Goal: Transaction & Acquisition: Purchase product/service

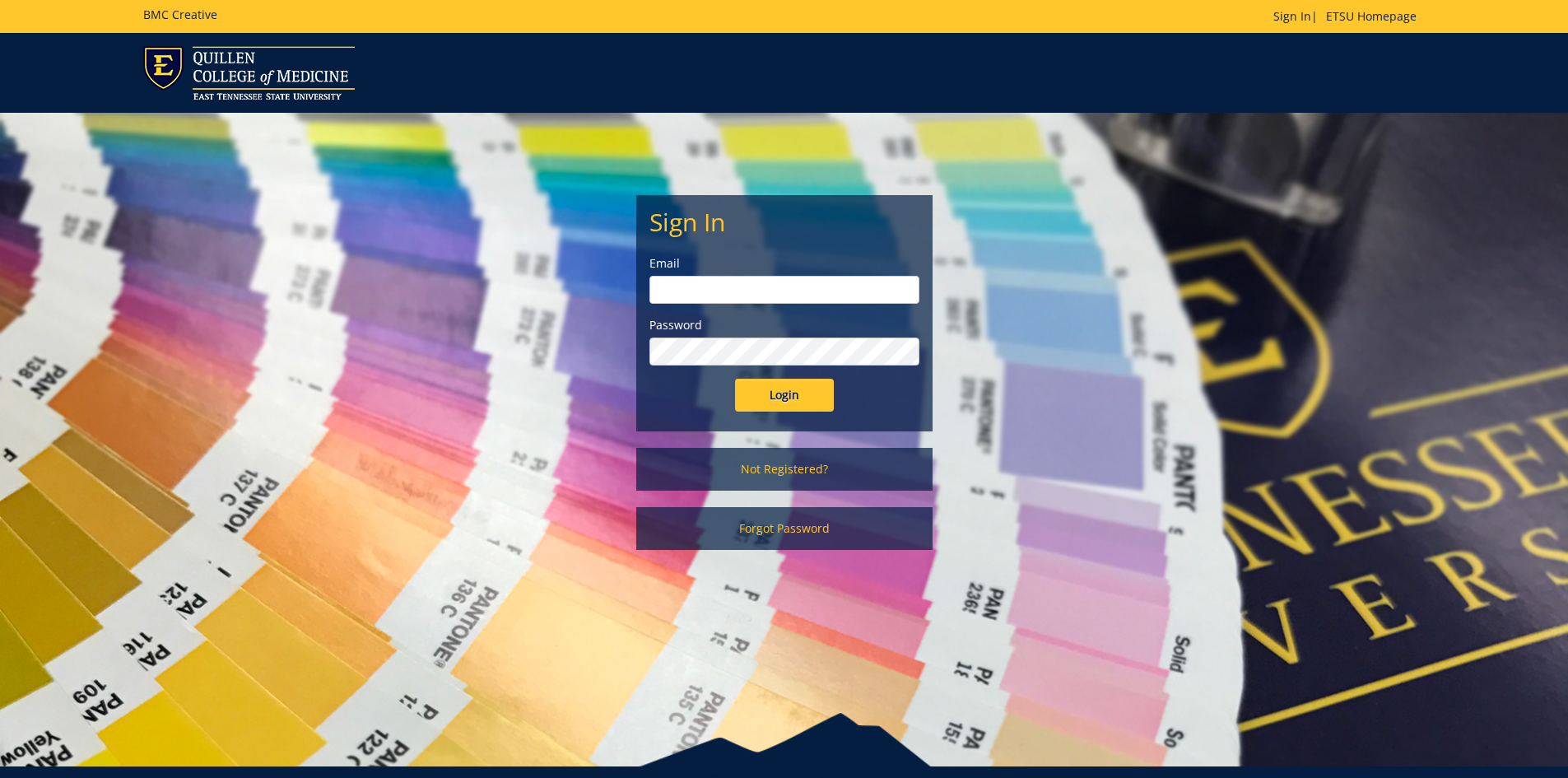
click at [797, 285] on input "email" at bounding box center [784, 290] width 270 height 28
type input "pierceka@etsu.edu"
click at [735, 379] on input "Login" at bounding box center [784, 395] width 99 height 33
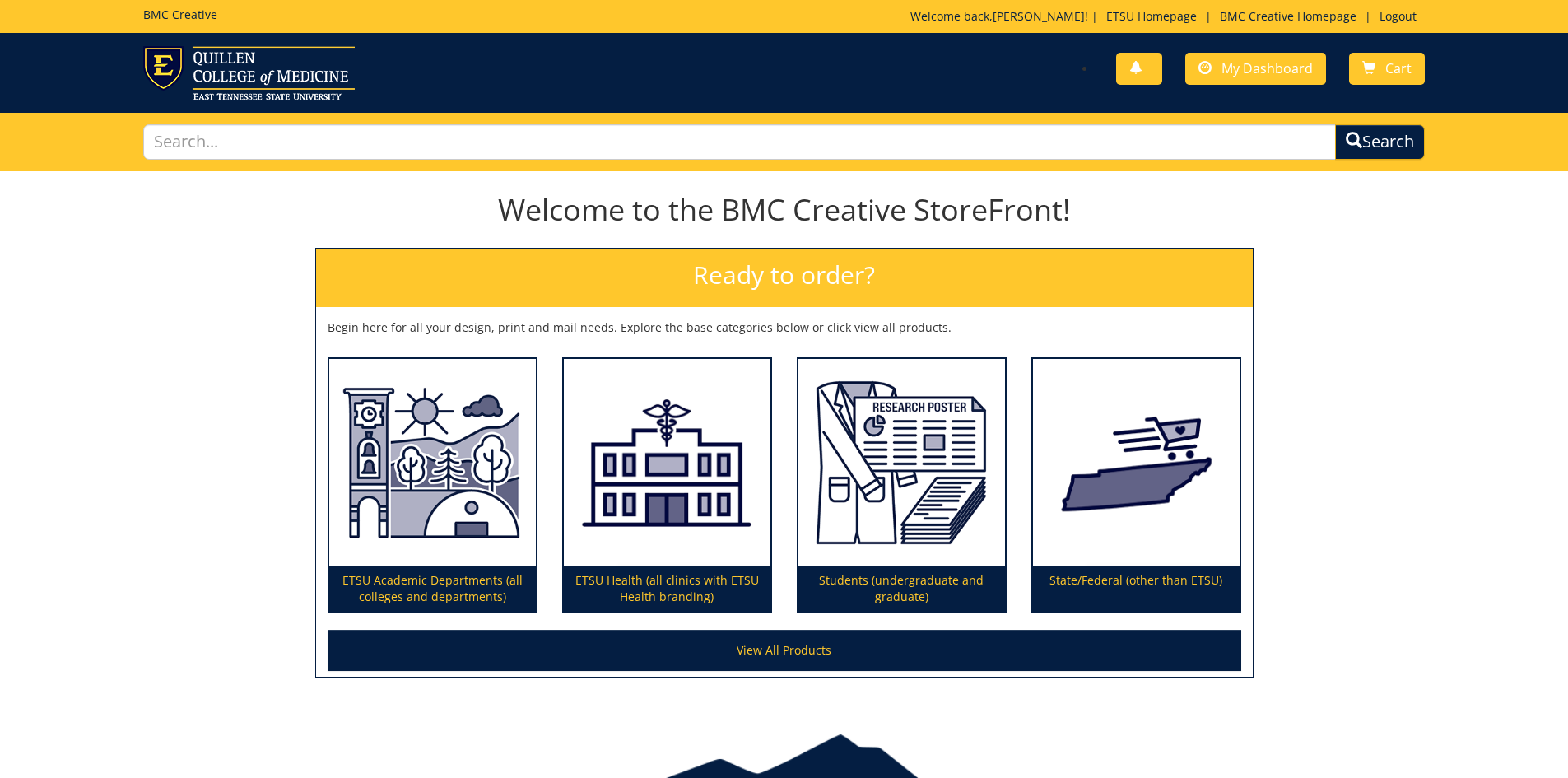
click at [1418, 353] on div "Welcome to the BMC Creative StoreFront! Ready to order? Begin here for all your…" at bounding box center [784, 442] width 1568 height 529
click at [1178, 135] on input "text" at bounding box center [740, 141] width 1193 height 36
type input "photograpy"
click at [1335, 124] on button "Search" at bounding box center [1379, 141] width 90 height 36
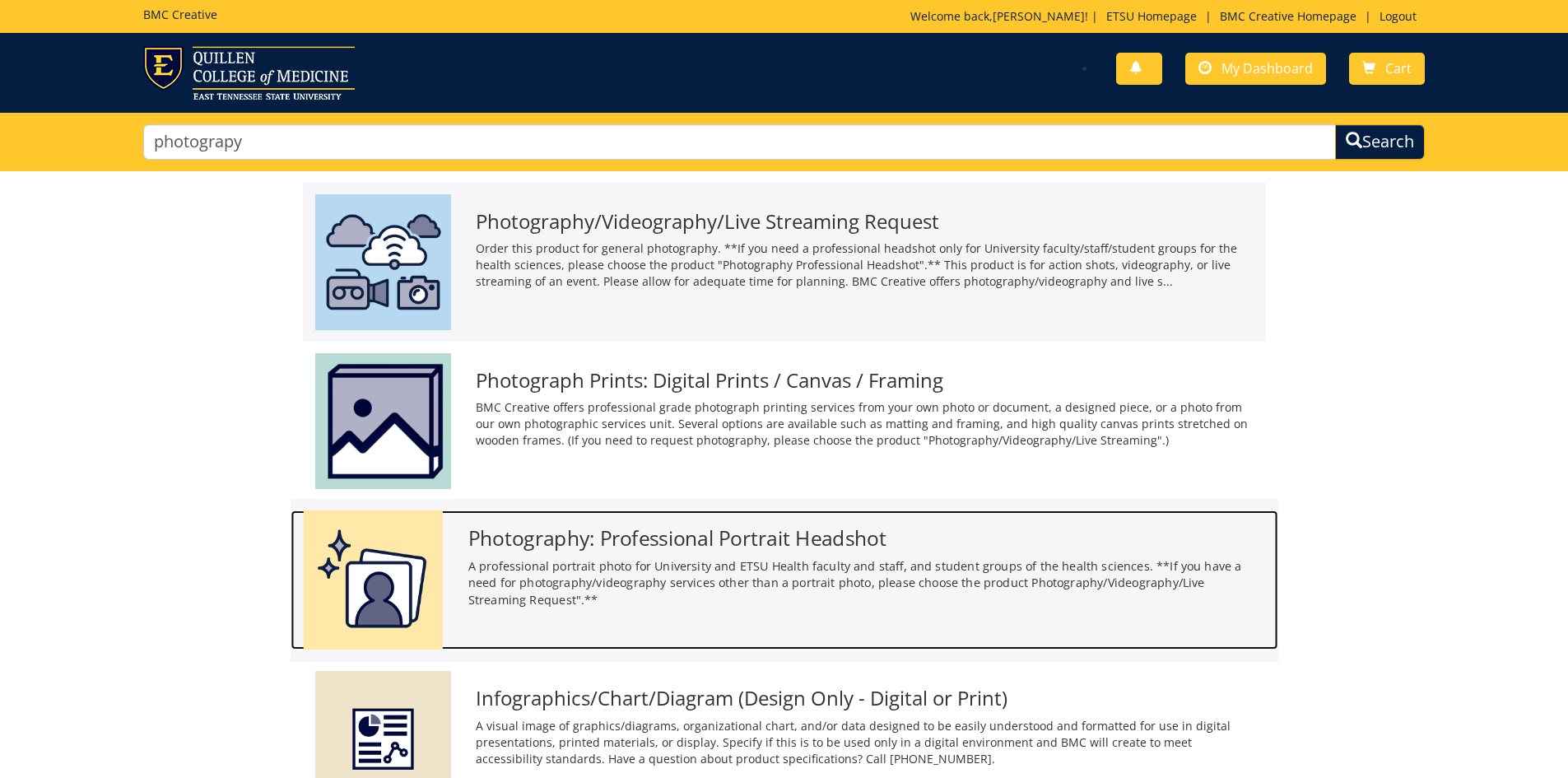
click at [469, 552] on div "Photography: Professional Portrait Headshot A professional portrait photo for U…" at bounding box center [866, 564] width 822 height 107
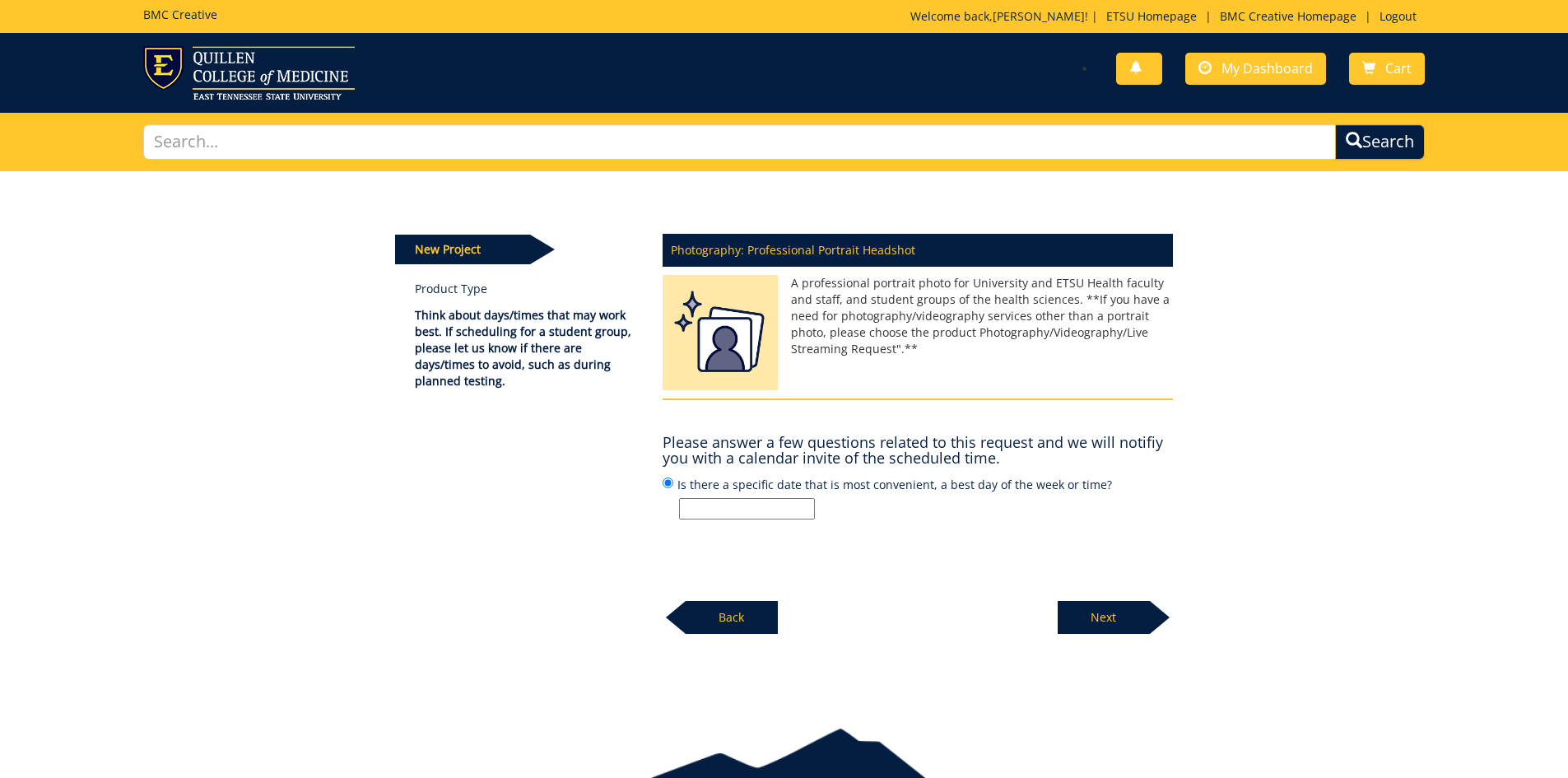
click at [751, 515] on input "Is there a specific date that is most convenient, a best day of the week or tim…" at bounding box center [747, 509] width 136 height 21
click at [1115, 607] on p "Next" at bounding box center [1103, 617] width 92 height 33
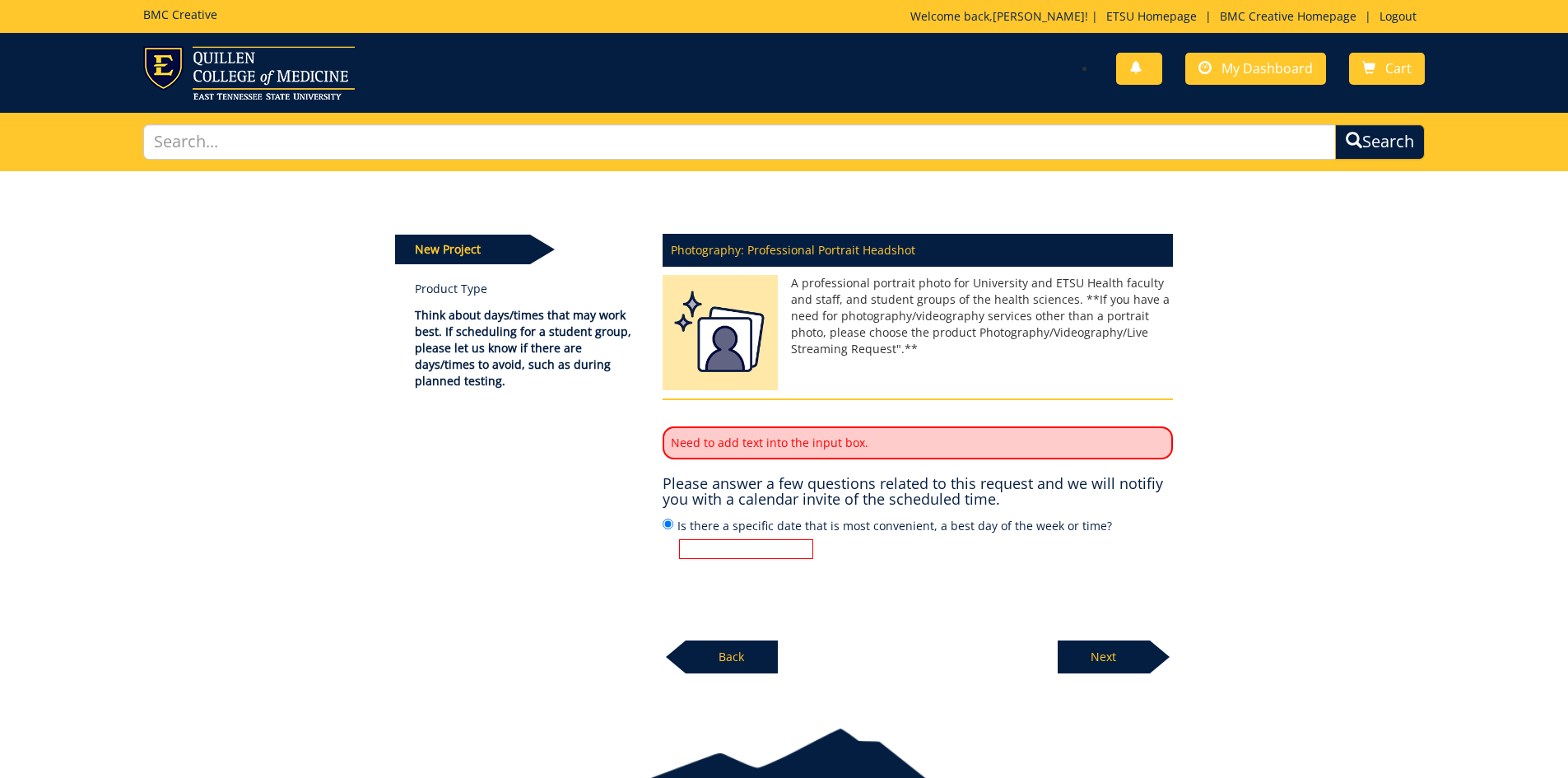
click at [764, 549] on input "Is there a specific date that is most convenient, a best day of the week or tim…" at bounding box center [746, 549] width 135 height 19
type input "N/A"
click at [1138, 646] on p "Next" at bounding box center [1103, 657] width 92 height 33
